Goal: Information Seeking & Learning: Learn about a topic

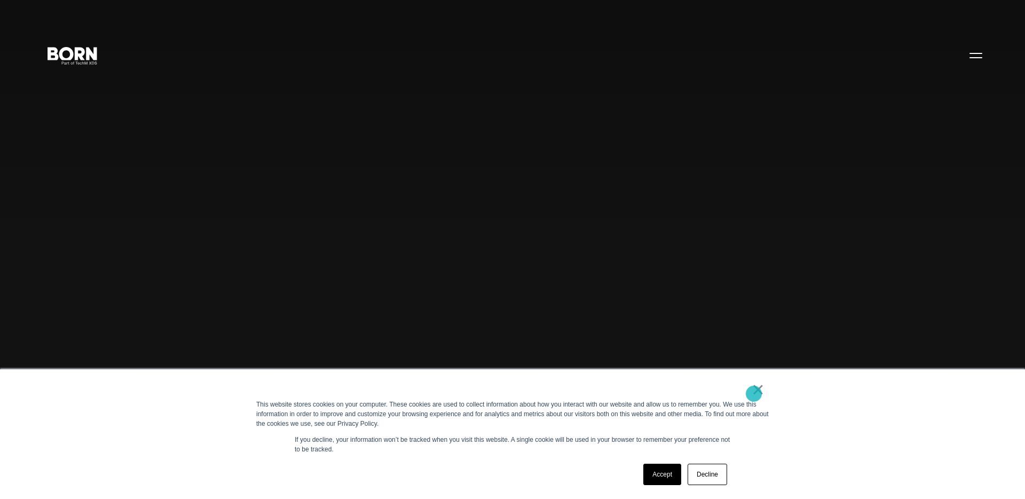
click at [754, 394] on link "×" at bounding box center [758, 389] width 13 height 10
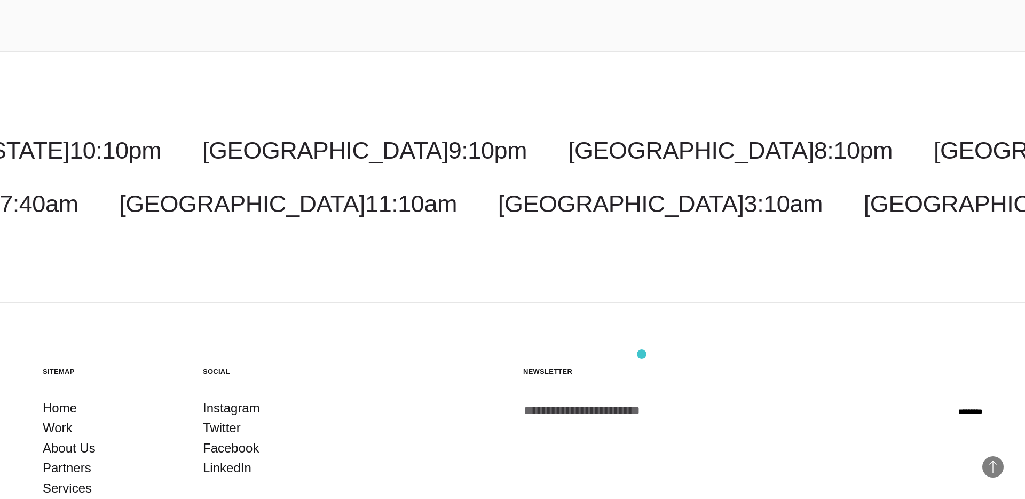
scroll to position [3429, 0]
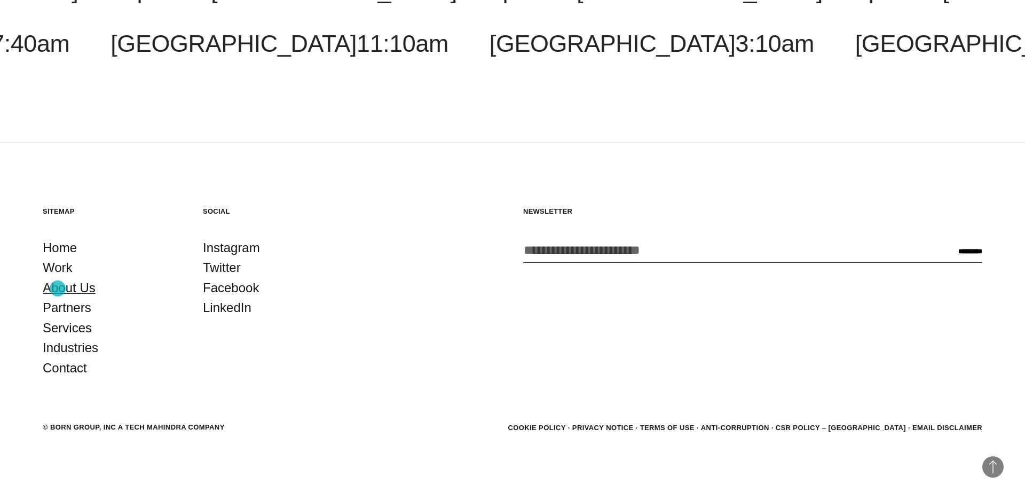
click at [58, 288] on link "About Us" at bounding box center [69, 288] width 53 height 20
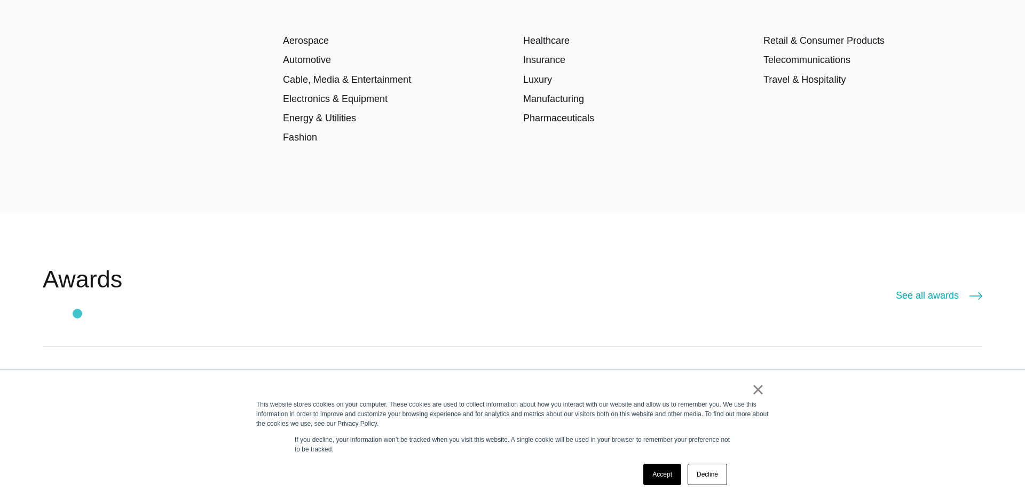
scroll to position [2125, 0]
click at [540, 42] on link "Healthcare" at bounding box center [546, 38] width 46 height 11
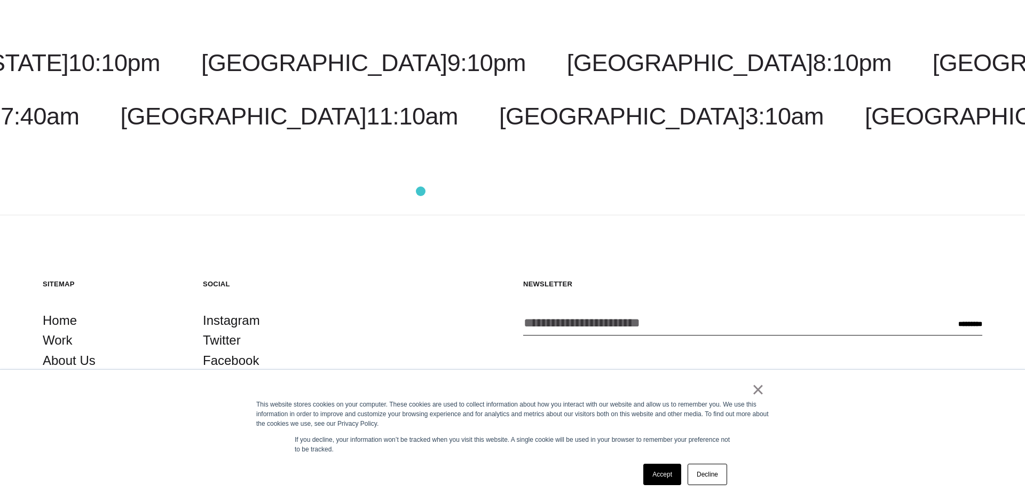
scroll to position [4119, 0]
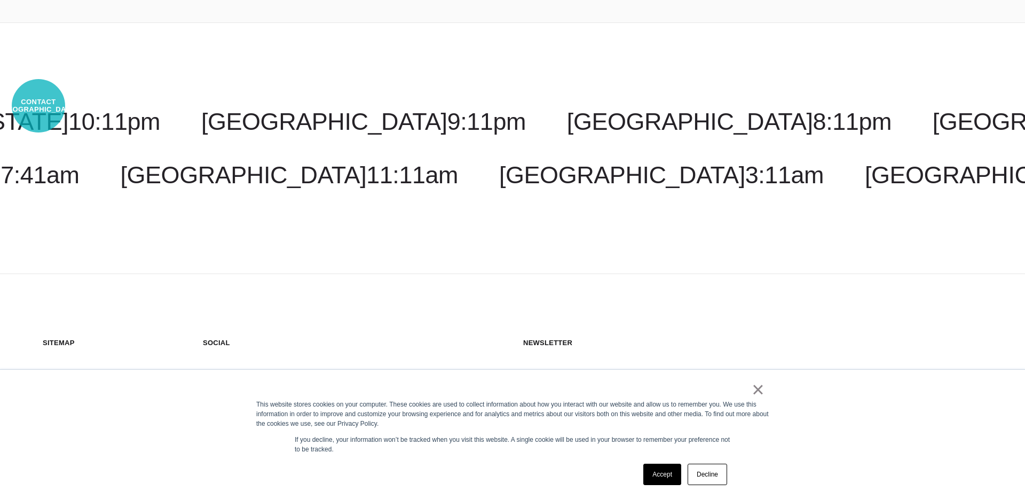
select select "*******"
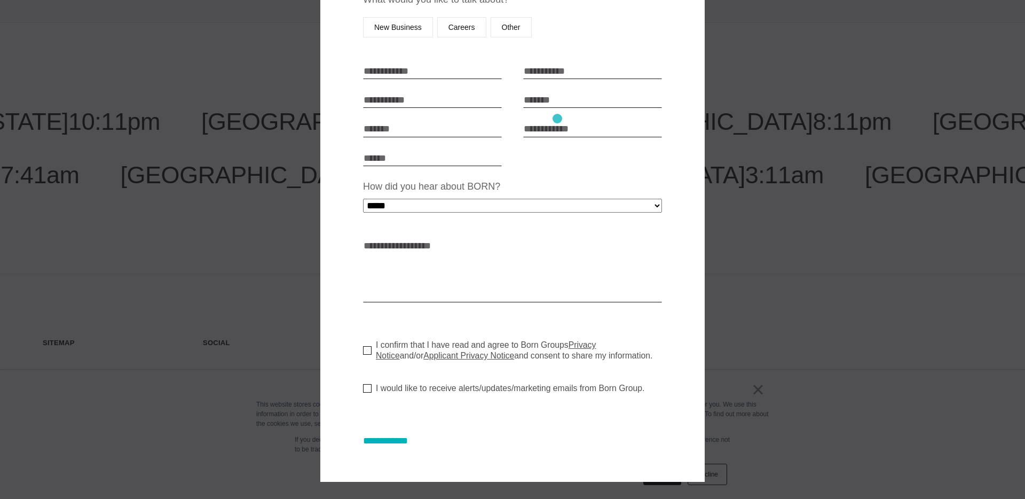
scroll to position [176, 0]
